Goal: Information Seeking & Learning: Find specific fact

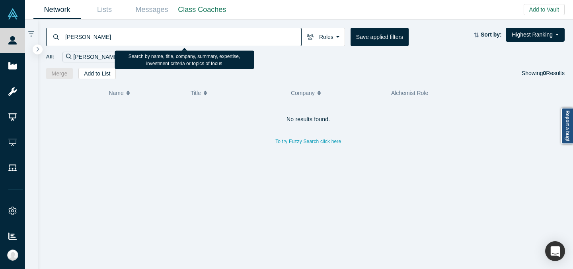
drag, startPoint x: 87, startPoint y: 35, endPoint x: 54, endPoint y: 35, distance: 33.0
click at [54, 35] on div "[PERSON_NAME]" at bounding box center [173, 37] width 255 height 18
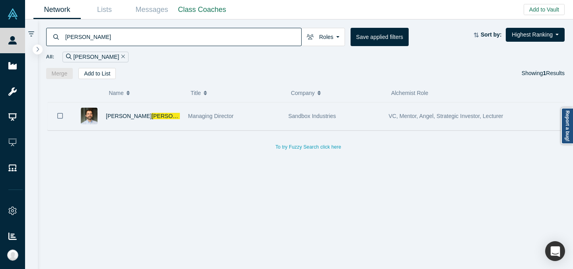
click at [262, 122] on div "Managing Director" at bounding box center [234, 116] width 92 height 27
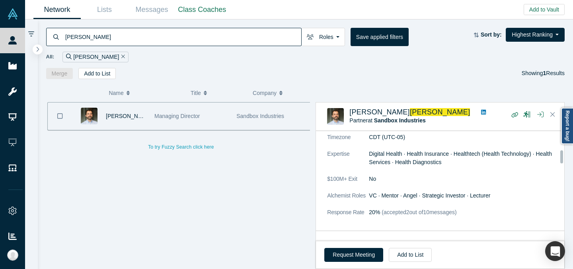
scroll to position [169, 0]
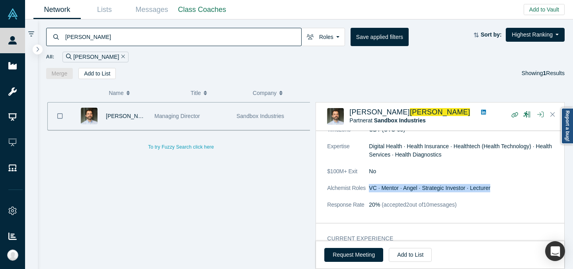
drag, startPoint x: 368, startPoint y: 178, endPoint x: 489, endPoint y: 177, distance: 120.9
click at [490, 177] on dl "Summary Helping the Blue Venture Fund build, grow, and expand since [DATE] Co-F…" at bounding box center [443, 145] width 232 height 145
copy dl "VC · Mentor · Angel · Strategic Investor · Lecture"
click at [192, 36] on input "[PERSON_NAME]" at bounding box center [182, 36] width 237 height 19
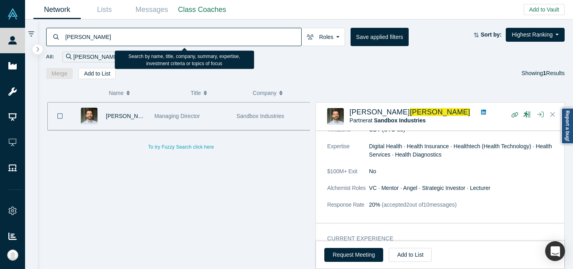
click at [191, 37] on input "[PERSON_NAME]" at bounding box center [182, 36] width 237 height 19
paste input "[PERSON_NAME]"
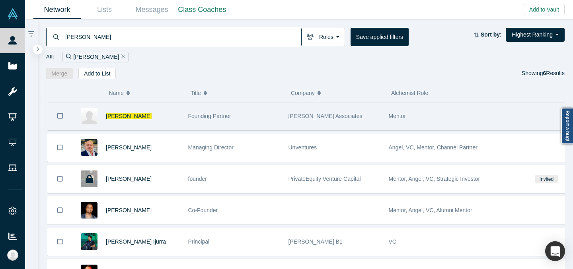
click at [255, 104] on div "Founding Partner" at bounding box center [234, 116] width 92 height 27
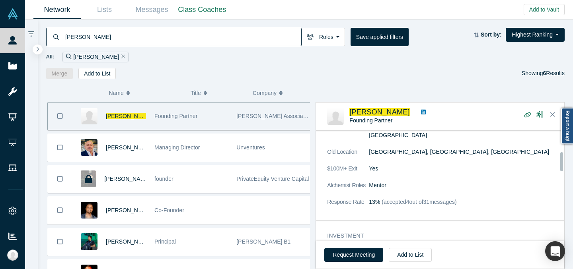
scroll to position [130, 0]
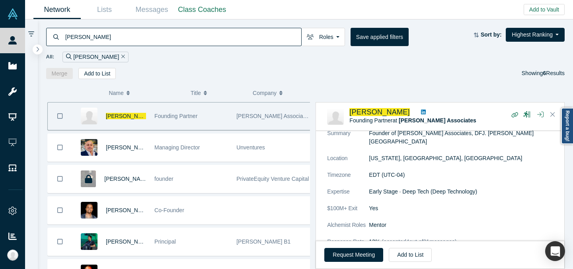
click at [232, 38] on input "[PERSON_NAME]" at bounding box center [182, 36] width 237 height 19
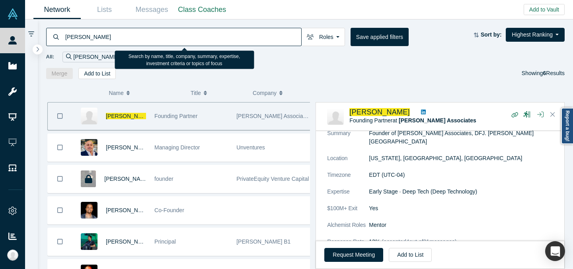
click at [232, 38] on input "[PERSON_NAME]" at bounding box center [182, 36] width 237 height 19
paste input "othy Chou"
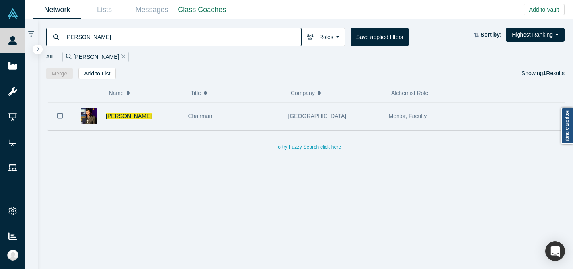
click at [366, 108] on div "[GEOGRAPHIC_DATA]" at bounding box center [334, 116] width 92 height 27
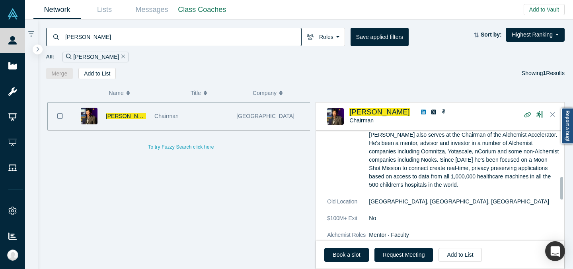
scroll to position [279, 0]
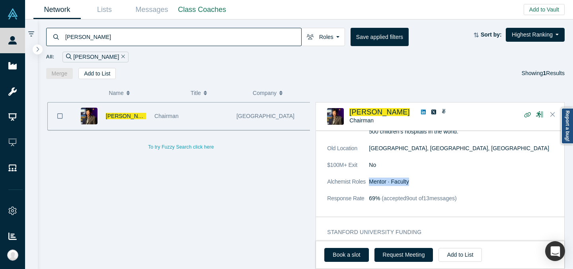
click at [415, 175] on dl "Summary [PERSON_NAME] came to [GEOGRAPHIC_DATA] to work for one of the original…" at bounding box center [443, 83] width 232 height 256
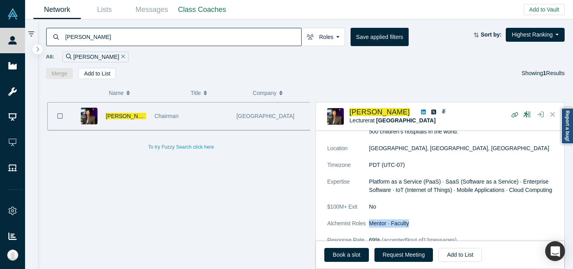
copy dd "Mentor · Faculty"
click at [404, 223] on dd "Mentor · Faculty" at bounding box center [464, 224] width 190 height 8
click at [253, 34] on input "[PERSON_NAME]" at bounding box center [182, 36] width 237 height 19
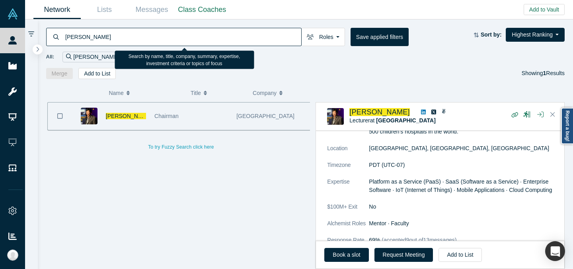
click at [253, 34] on input "[PERSON_NAME]" at bounding box center [182, 36] width 237 height 19
paste input "ony Shakib"
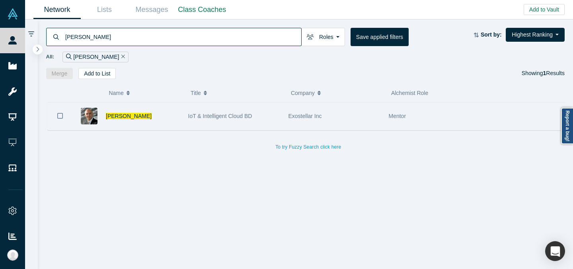
click at [335, 113] on div "Exostellar Inc" at bounding box center [334, 116] width 92 height 27
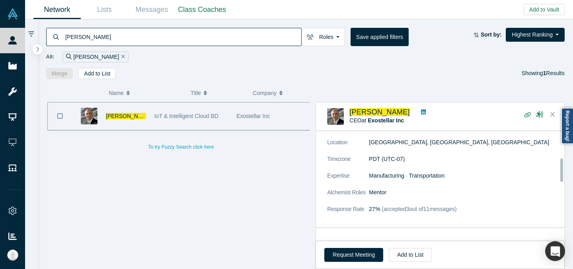
scroll to position [130, 0]
click at [177, 35] on input "[PERSON_NAME]" at bounding box center [182, 36] width 237 height 19
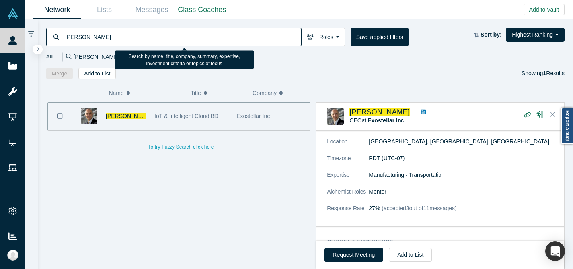
click at [177, 35] on input "[PERSON_NAME]" at bounding box center [182, 36] width 237 height 19
paste input "[PERSON_NAME]"
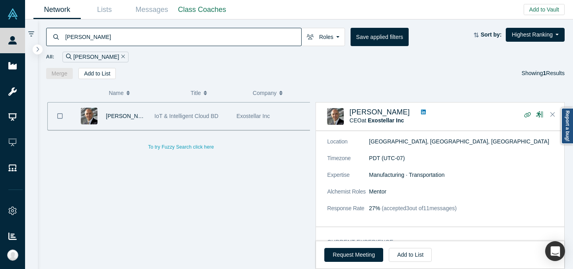
click at [314, 62] on div "[PERSON_NAME] Roles Founders Faculty Mentors Alumni Mentor Angels VCs Corporate…" at bounding box center [305, 49] width 535 height 60
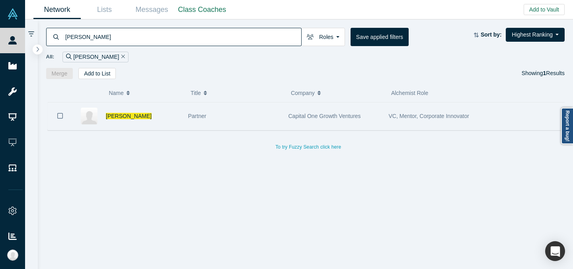
click at [293, 112] on div "Capital One Growth Ventures" at bounding box center [334, 116] width 92 height 27
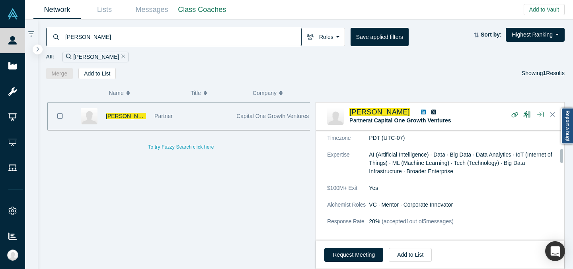
scroll to position [144, 0]
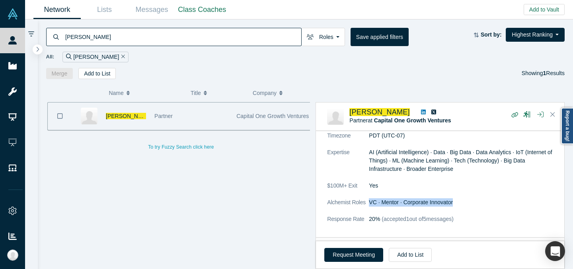
drag, startPoint x: 369, startPoint y: 202, endPoint x: 462, endPoint y: 203, distance: 92.7
click at [462, 203] on dd "VC · Mentor · Corporate Innovator" at bounding box center [464, 203] width 190 height 8
copy dd "VC · Mentor · Corporate Innovator"
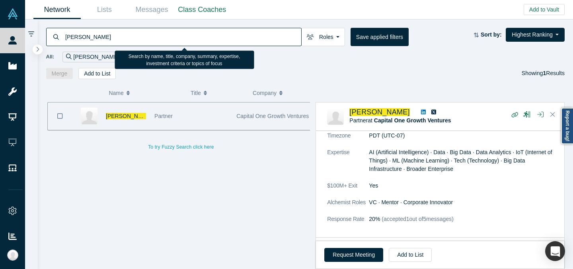
click at [197, 37] on input "[PERSON_NAME]" at bounding box center [182, 36] width 237 height 19
click at [198, 37] on input "[PERSON_NAME]" at bounding box center [182, 36] width 237 height 19
paste input "inod [PERSON_NAME]"
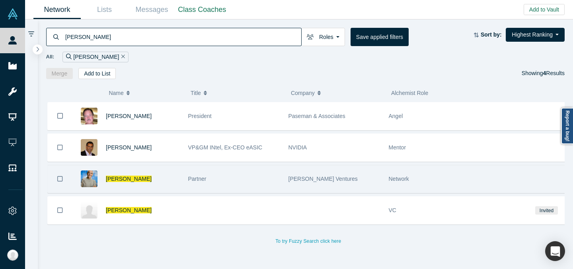
click at [274, 176] on div "Partner" at bounding box center [234, 178] width 92 height 27
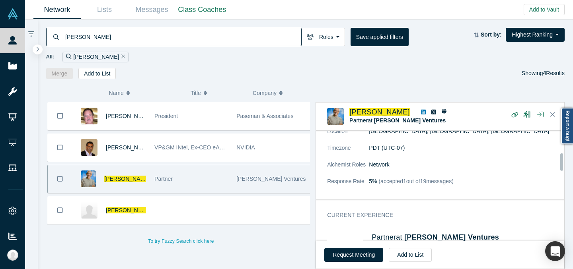
scroll to position [140, 0]
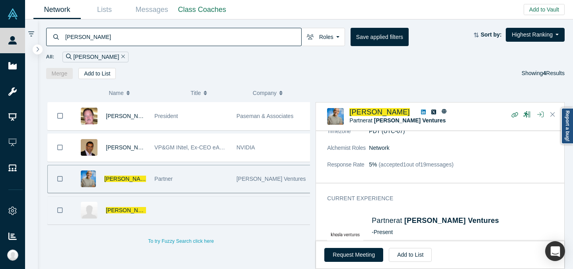
click at [220, 212] on div at bounding box center [191, 210] width 82 height 27
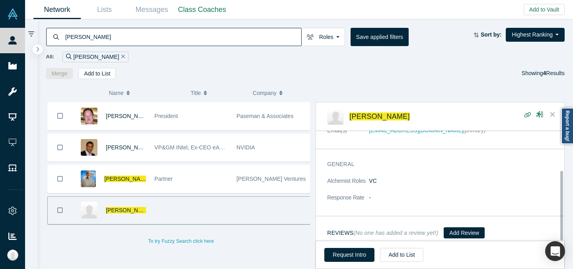
scroll to position [63, 0]
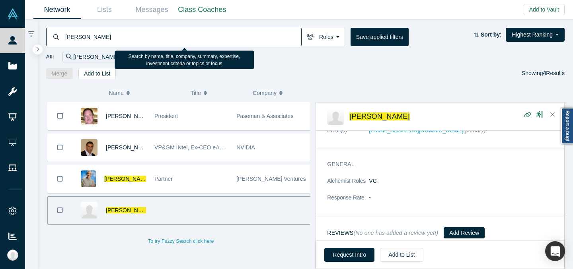
click at [191, 41] on input "[PERSON_NAME]" at bounding box center [182, 36] width 237 height 19
click at [190, 41] on input "[PERSON_NAME]" at bounding box center [182, 36] width 237 height 19
paste input "abiloshytskay"
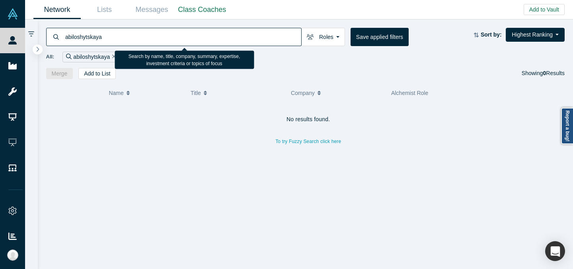
click at [90, 37] on input "abiloshytskaya" at bounding box center [182, 36] width 237 height 19
drag, startPoint x: 129, startPoint y: 37, endPoint x: 79, endPoint y: 35, distance: 49.8
click at [79, 35] on input "abiloshytskaya" at bounding box center [182, 36] width 237 height 19
type input "a"
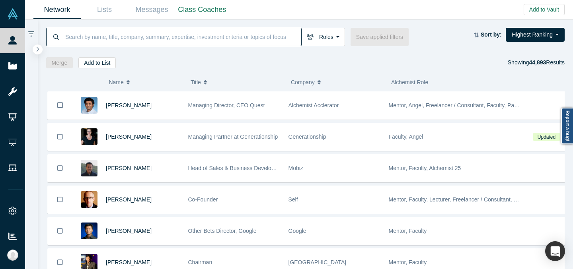
click at [224, 39] on input at bounding box center [182, 36] width 237 height 19
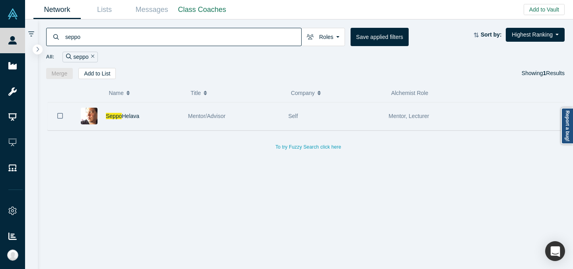
click at [262, 122] on div "Mentor/Advisor" at bounding box center [234, 116] width 92 height 27
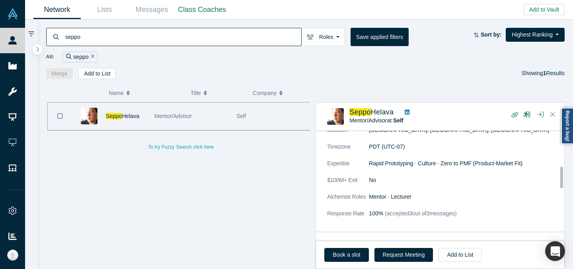
scroll to position [183, 0]
click at [195, 43] on input "seppo" at bounding box center [182, 36] width 237 height 19
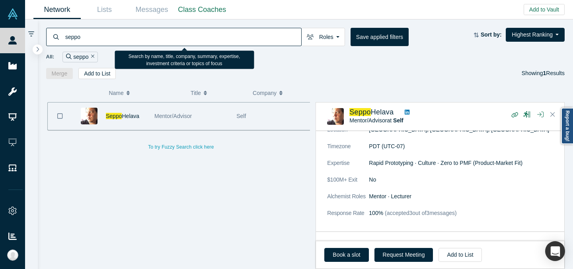
click at [195, 43] on input "seppo" at bounding box center [182, 36] width 237 height 19
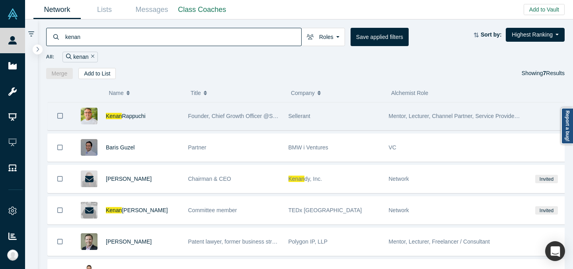
type input "kenan"
click at [263, 113] on span "Founder, Chief Growth Officer @Sellerant" at bounding box center [239, 116] width 103 height 6
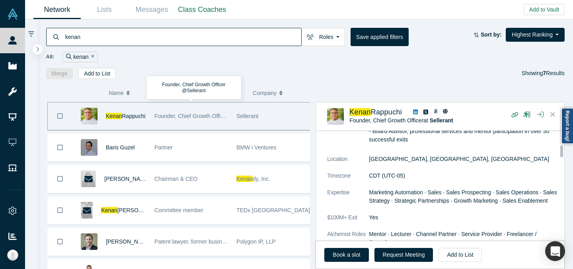
scroll to position [271, 0]
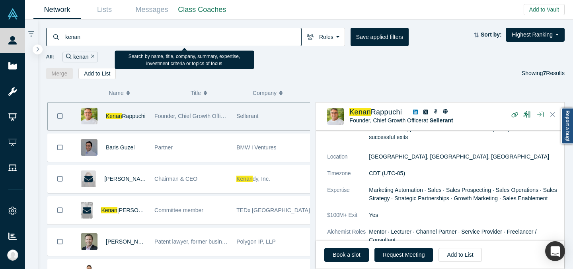
click at [241, 37] on input "kenan" at bounding box center [182, 36] width 237 height 19
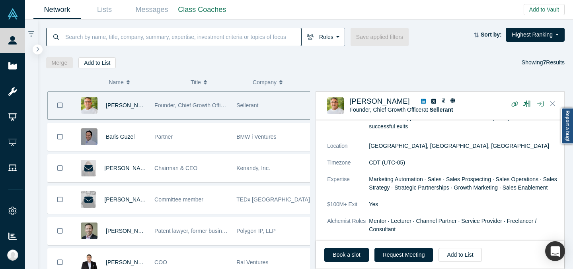
click at [341, 29] on button "Roles" at bounding box center [323, 37] width 44 height 18
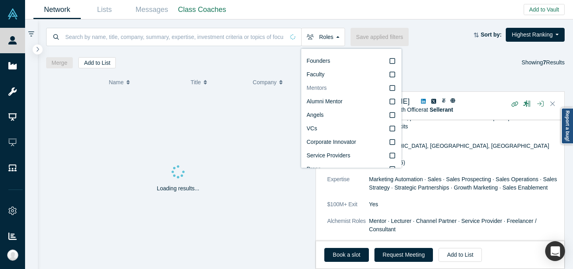
click at [338, 86] on label "Mentors" at bounding box center [351, 89] width 89 height 14
click at [0, 0] on input "Mentors" at bounding box center [0, 0] width 0 height 0
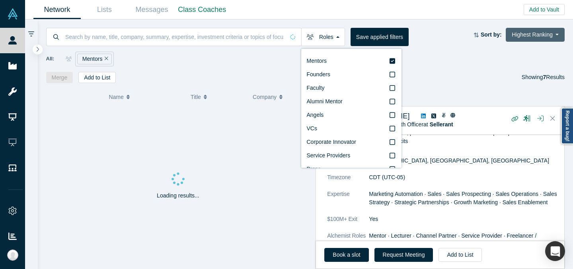
click at [550, 40] on button "Highest Ranking" at bounding box center [535, 35] width 59 height 14
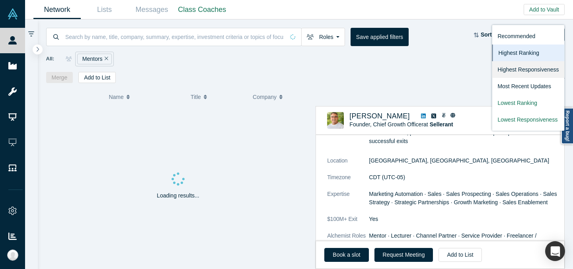
click at [541, 69] on link "Highest Responsiveness" at bounding box center [528, 69] width 72 height 17
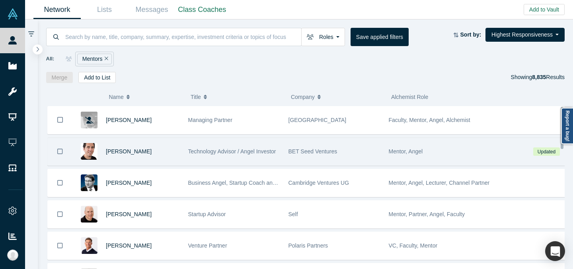
click at [380, 148] on div "BET Seed Ventures" at bounding box center [334, 151] width 92 height 27
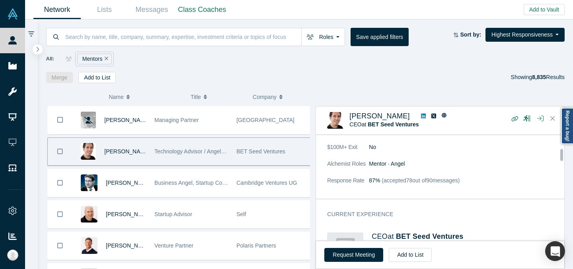
scroll to position [276, 0]
drag, startPoint x: 348, startPoint y: 115, endPoint x: 401, endPoint y: 119, distance: 53.9
click at [401, 119] on div "[PERSON_NAME] CEO at BET Seed Ventures ( 14 )" at bounding box center [441, 120] width 229 height 17
copy div "[PERSON_NAME]"
click at [439, 99] on div "( 0 ) Name Title Company Alchemist Role [PERSON_NAME] Managing Partner Sterling…" at bounding box center [305, 176] width 535 height 187
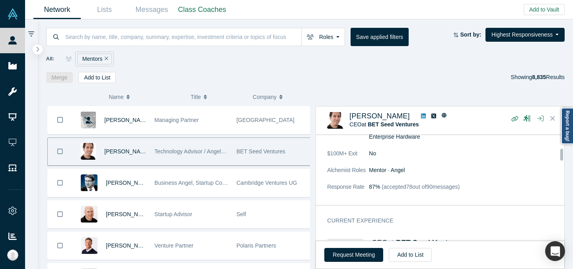
scroll to position [269, 0]
click at [553, 121] on icon "Close" at bounding box center [552, 118] width 5 height 7
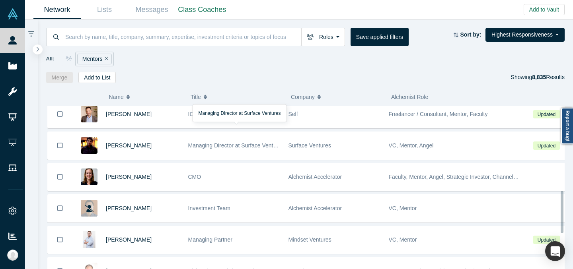
scroll to position [343, 0]
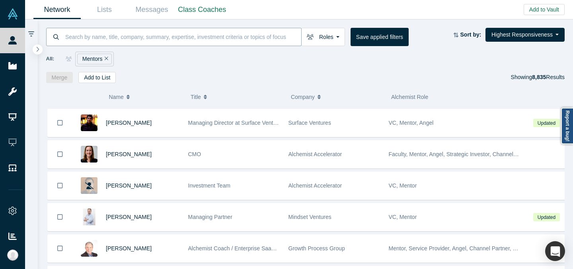
click at [252, 36] on input at bounding box center [182, 36] width 237 height 19
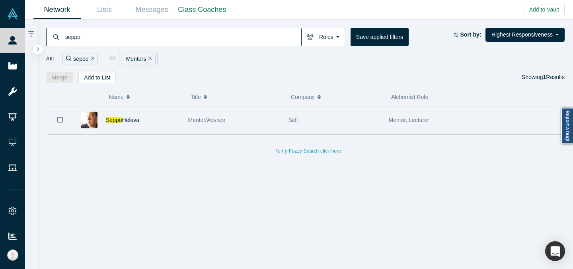
type input "seppo"
click at [259, 126] on div "Mentor/Advisor" at bounding box center [234, 120] width 92 height 27
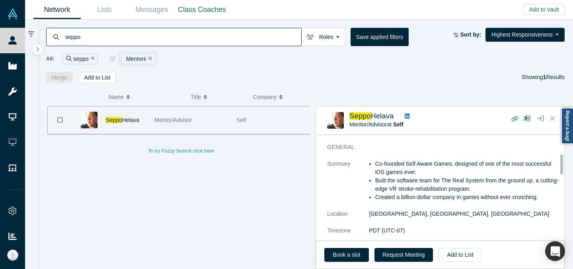
scroll to position [151, 0]
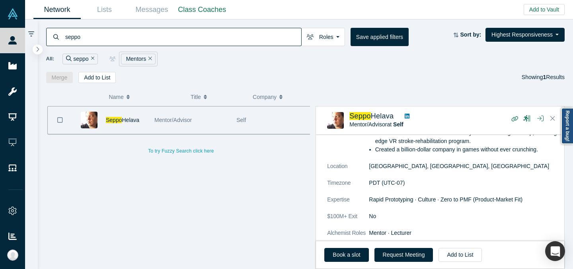
click at [279, 35] on input "seppo" at bounding box center [182, 36] width 237 height 19
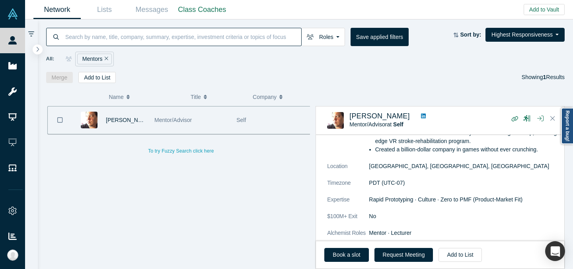
click at [461, 64] on div "All: Mentors" at bounding box center [305, 59] width 519 height 15
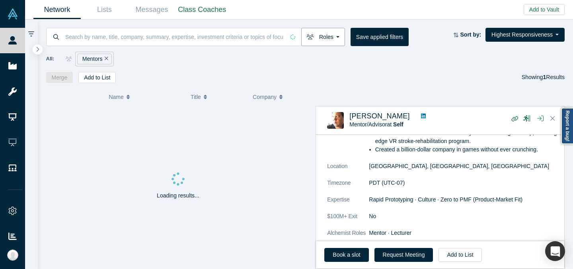
click at [333, 37] on button "Roles" at bounding box center [323, 37] width 44 height 18
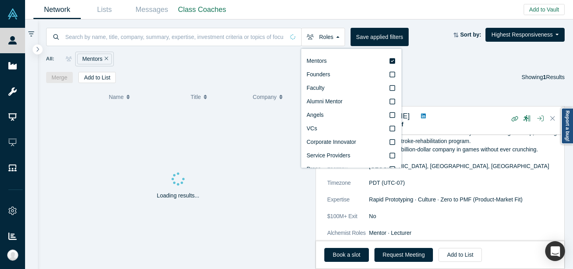
click at [451, 59] on div "All: Mentors" at bounding box center [305, 59] width 519 height 15
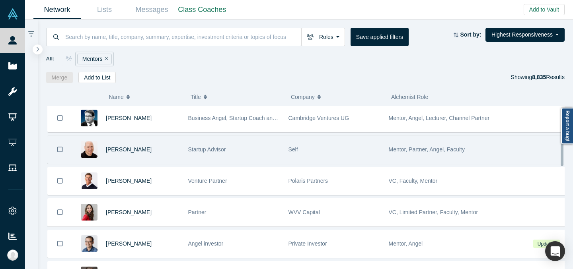
scroll to position [66, 0]
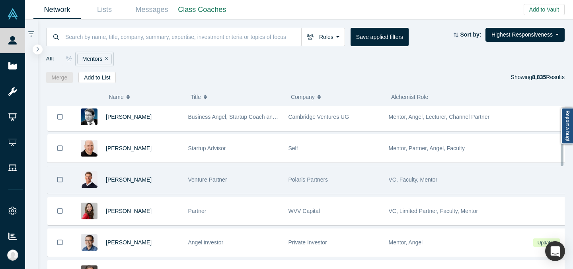
click at [362, 181] on div "Polaris Partners" at bounding box center [334, 179] width 92 height 27
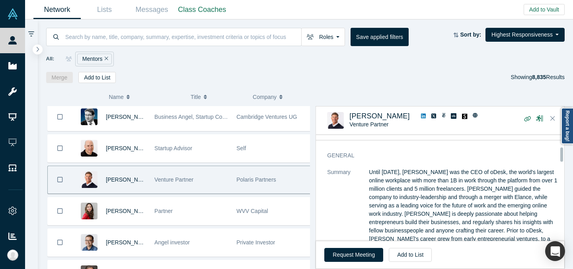
scroll to position [101, 0]
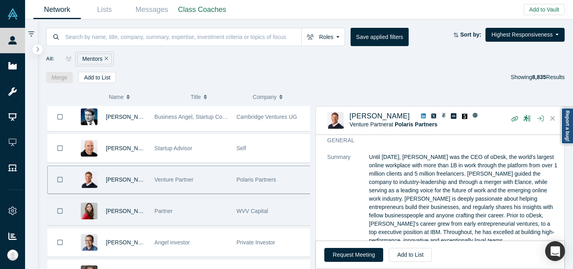
click at [216, 211] on div "Partner" at bounding box center [191, 211] width 74 height 27
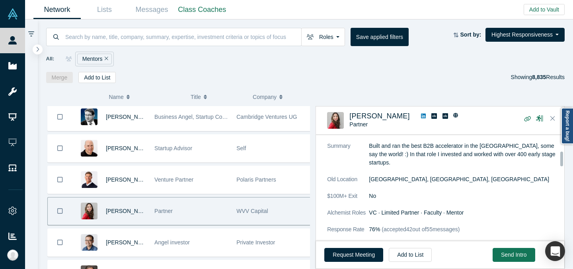
scroll to position [126, 0]
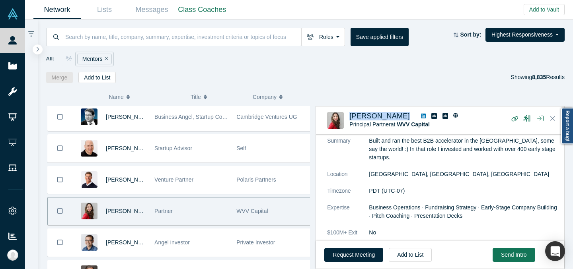
drag, startPoint x: 419, startPoint y: 113, endPoint x: 349, endPoint y: 114, distance: 70.4
click at [349, 114] on div "[PERSON_NAME] Principal Partner at WVV Capital ( 23 )" at bounding box center [441, 120] width 229 height 17
copy div "[PERSON_NAME]"
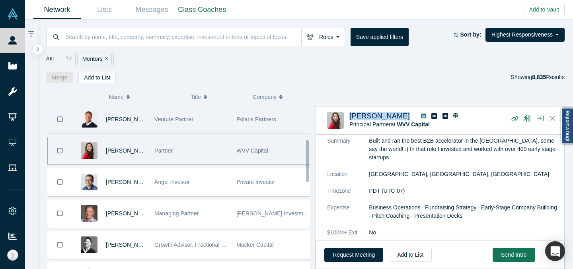
scroll to position [129, 0]
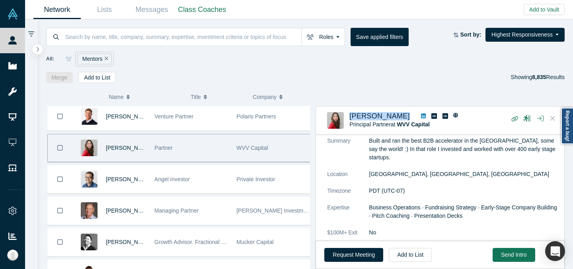
click at [552, 121] on icon "Close" at bounding box center [552, 118] width 5 height 7
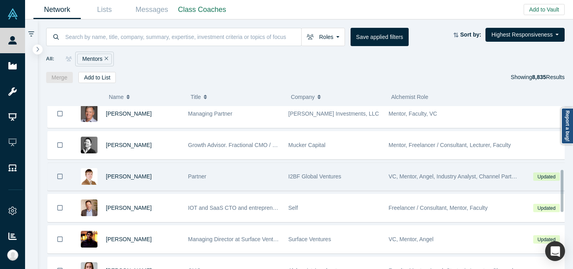
scroll to position [298, 0]
